Goal: Information Seeking & Learning: Compare options

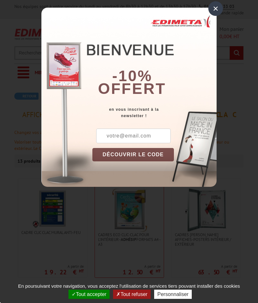
click at [212, 10] on div "×" at bounding box center [215, 8] width 15 height 15
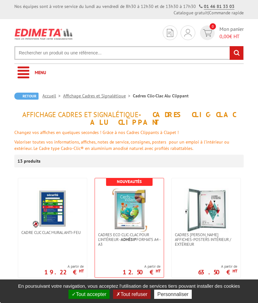
click at [219, 220] on img at bounding box center [206, 210] width 45 height 45
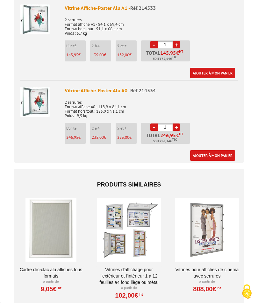
scroll to position [520, 0]
click at [55, 266] on link "Cadre Clic-Clac Alu affiches tous formats" at bounding box center [51, 272] width 66 height 13
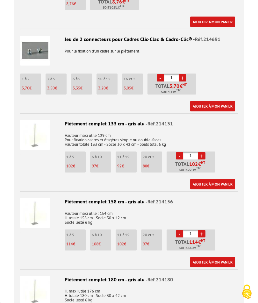
scroll to position [1687, 0]
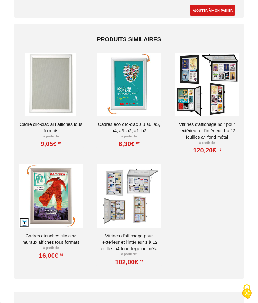
scroll to position [677, 0]
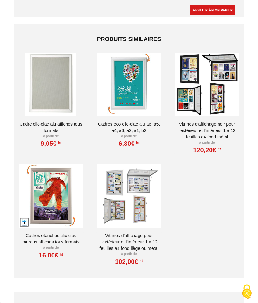
click at [58, 233] on link "Cadres Etanches Clic-Clac muraux affiches tous formats" at bounding box center [51, 239] width 66 height 13
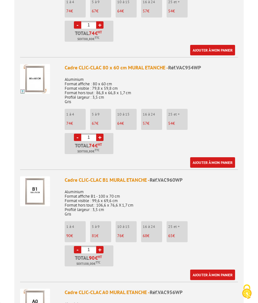
scroll to position [964, 0]
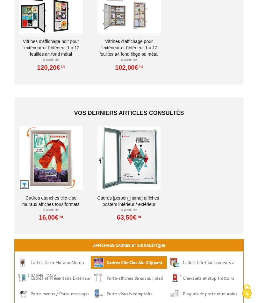
scroll to position [856, 0]
